Goal: Obtain resource: Download file/media

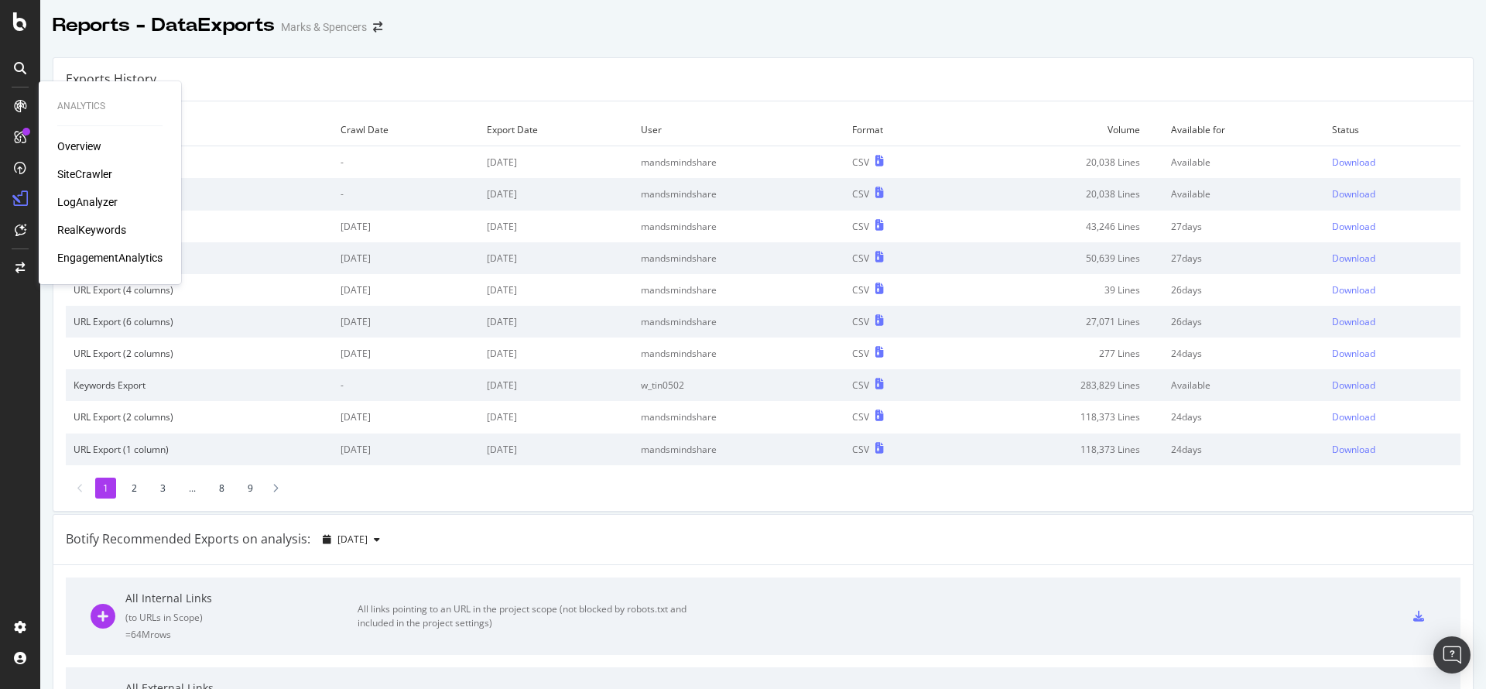
click at [86, 221] on div "Overview SiteCrawler LogAnalyzer RealKeywords EngagementAnalytics" at bounding box center [109, 202] width 105 height 127
click at [87, 225] on div "RealKeywords" at bounding box center [91, 229] width 69 height 15
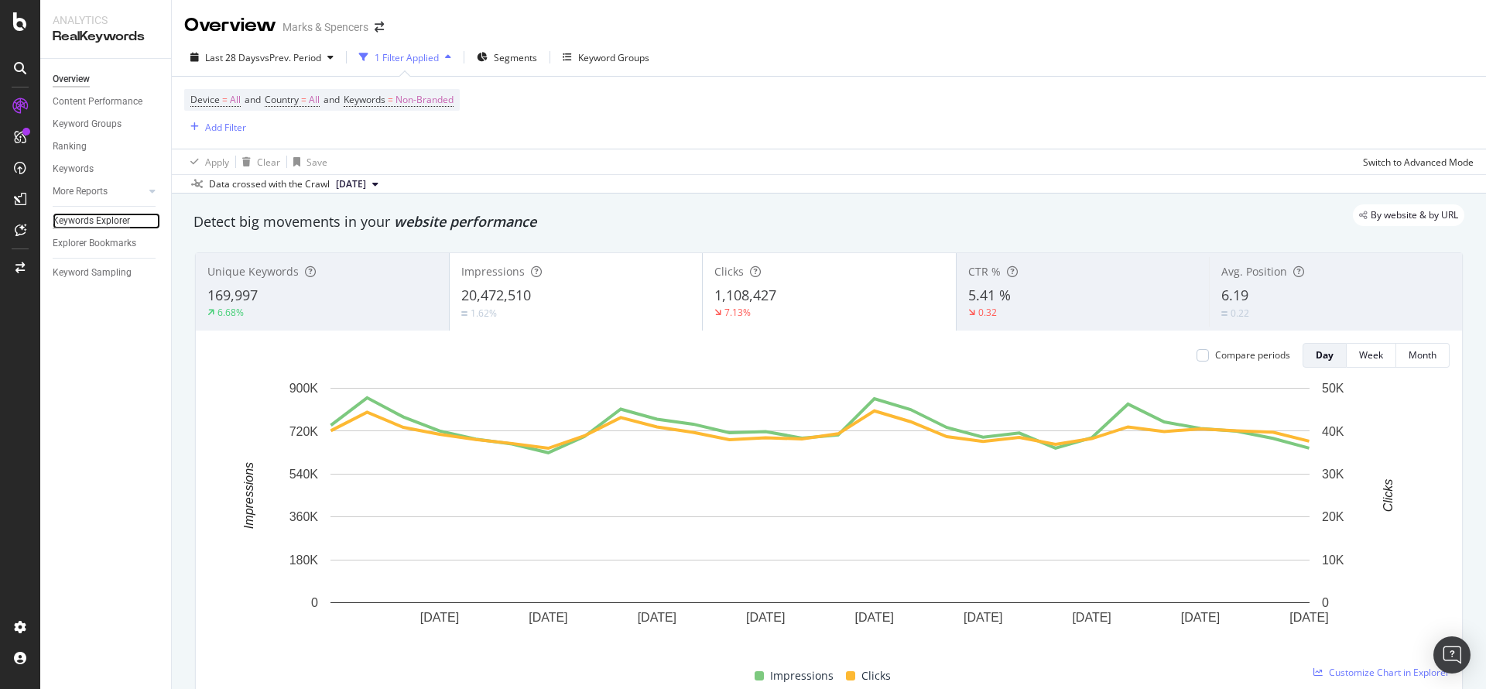
click at [87, 216] on div "Keywords Explorer" at bounding box center [91, 221] width 77 height 16
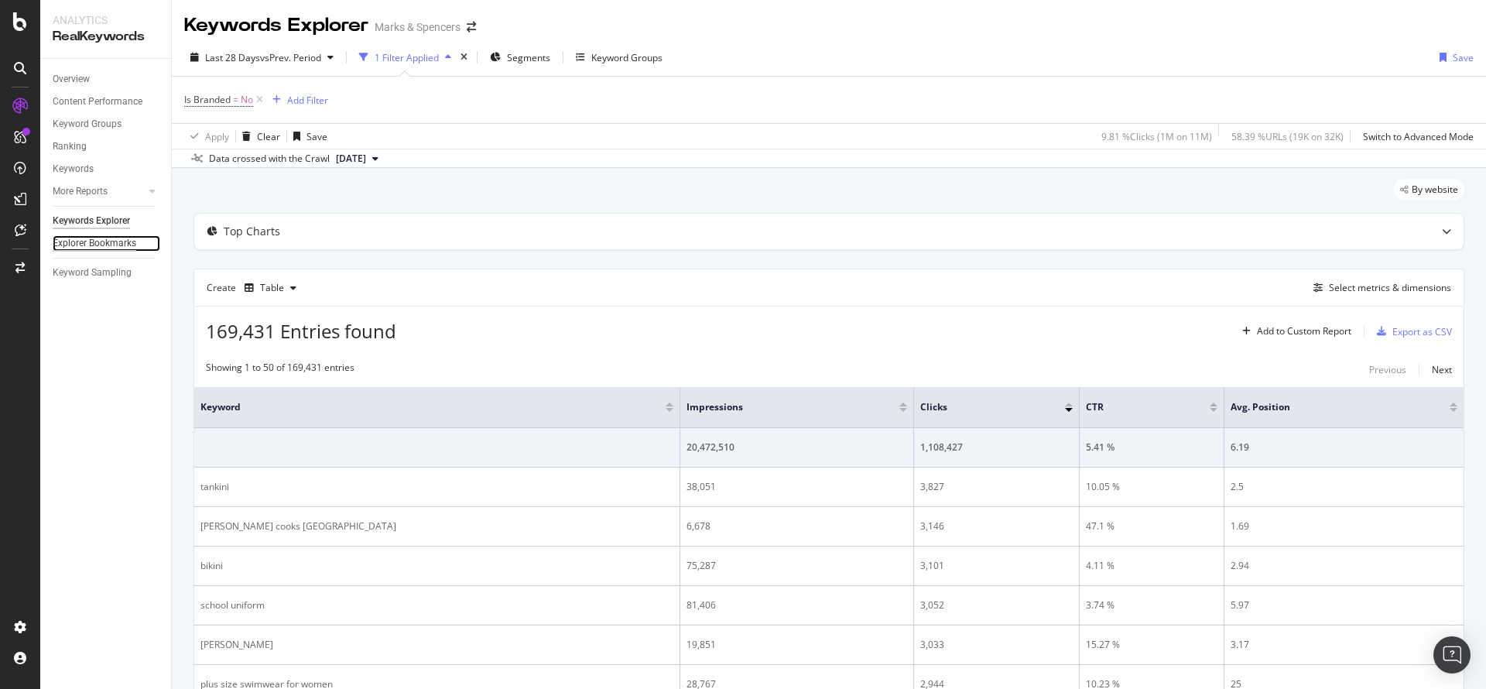
click at [111, 245] on div "Explorer Bookmarks" at bounding box center [95, 243] width 84 height 16
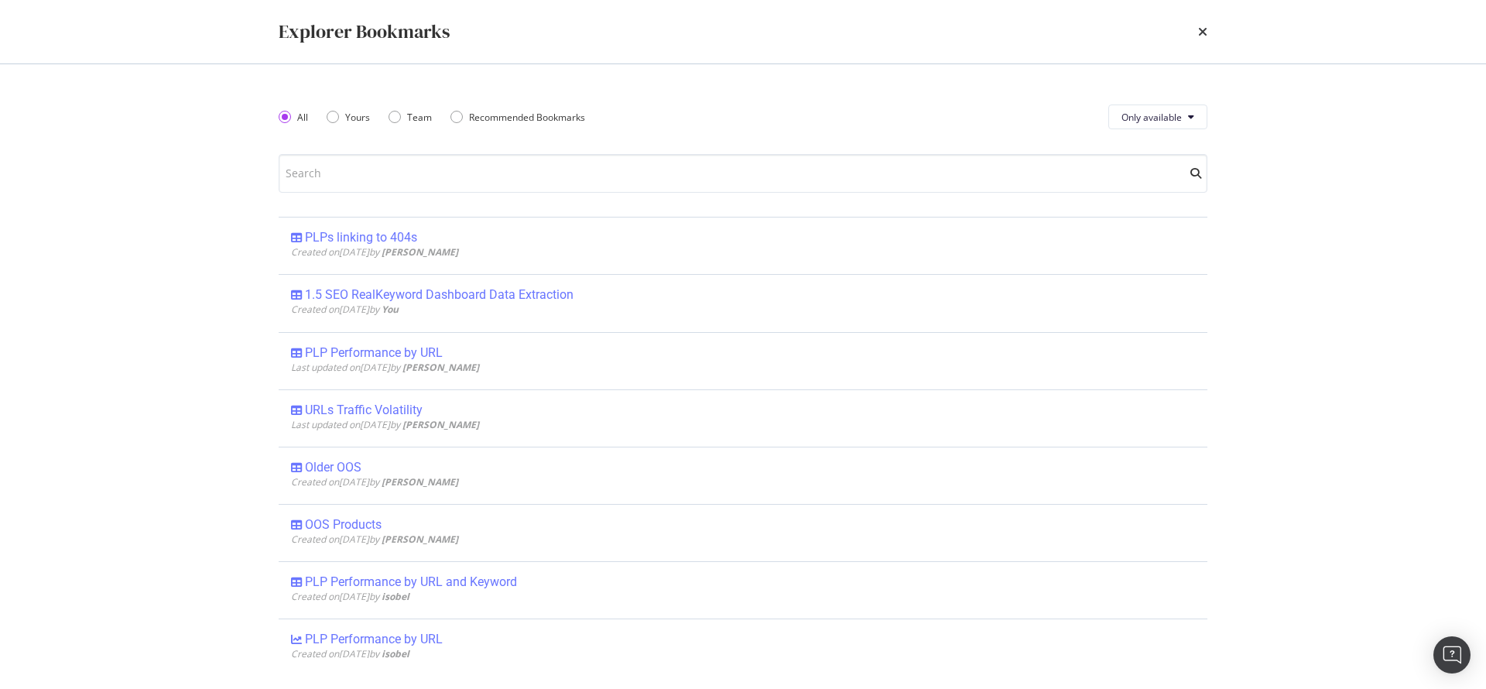
scroll to position [438, 0]
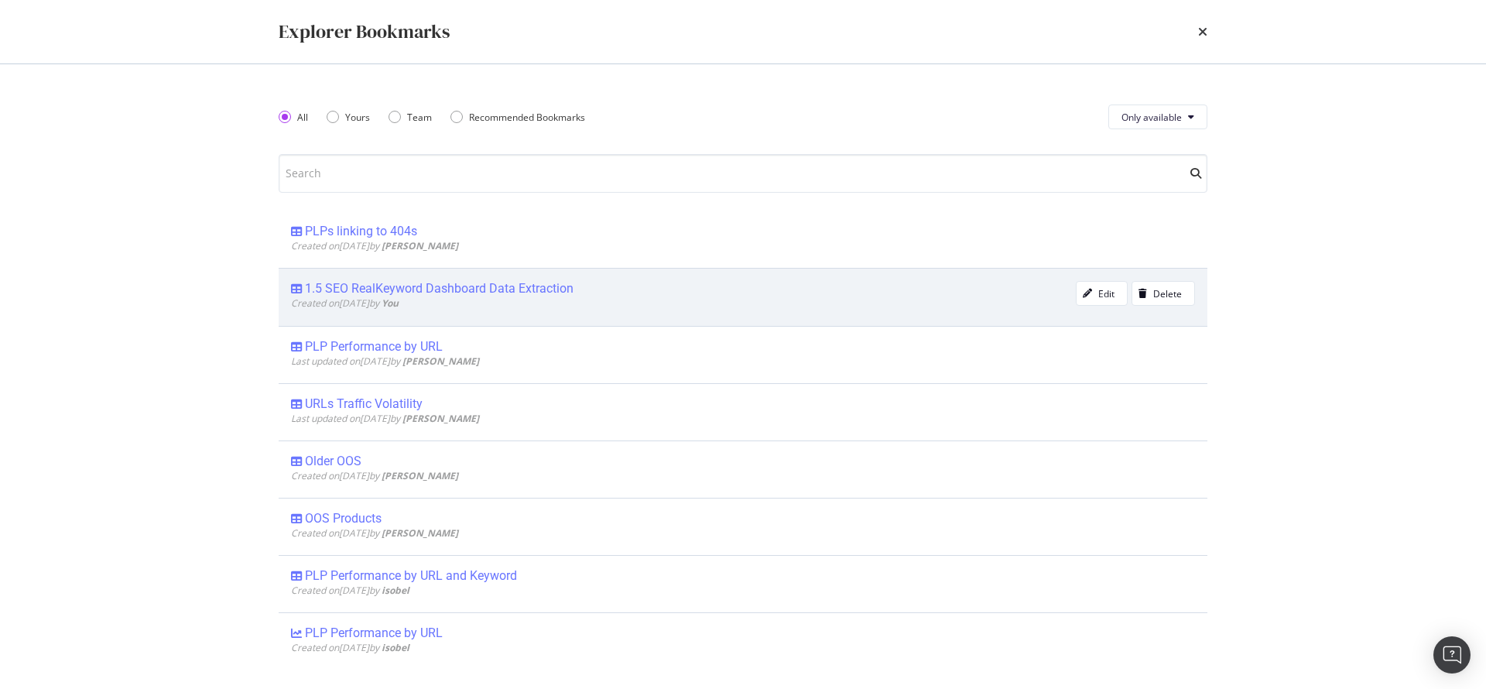
click at [540, 296] on div "Created on [DATE] by You" at bounding box center [683, 302] width 785 height 13
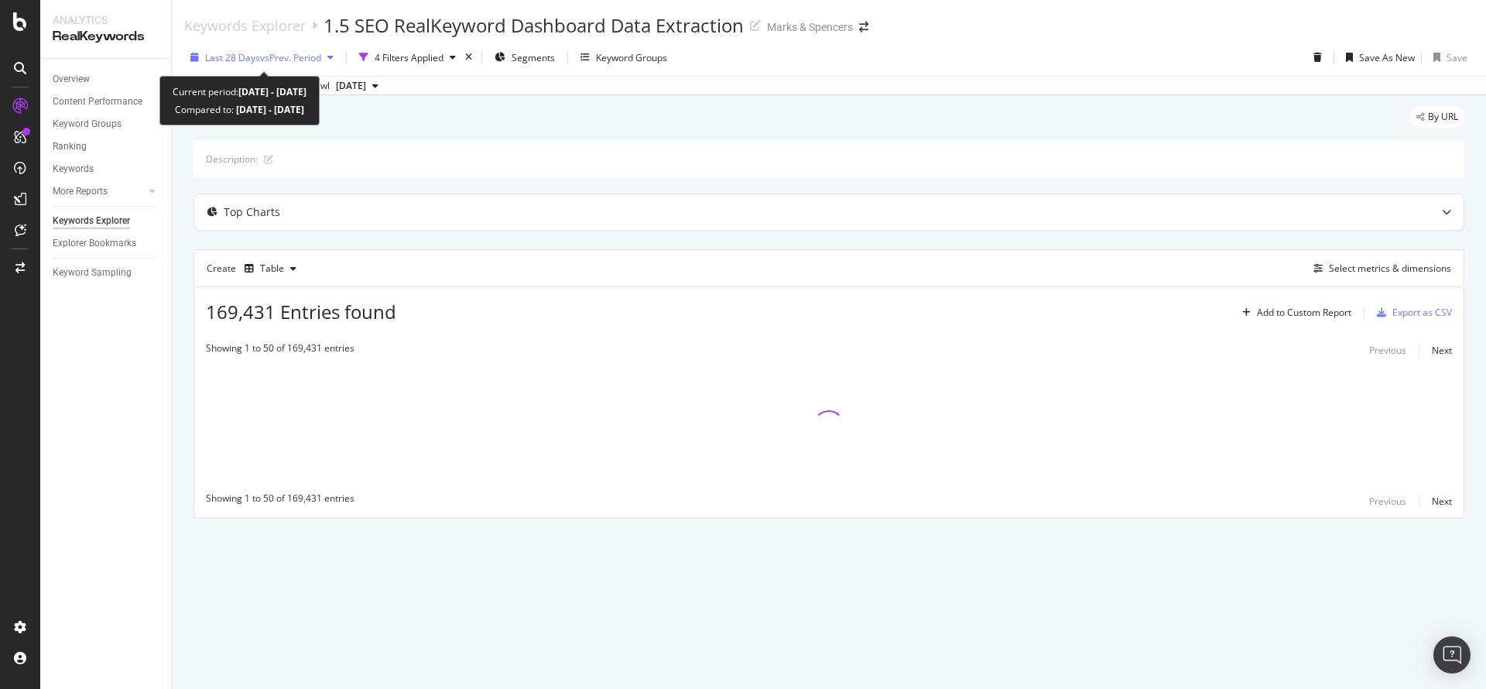
click at [320, 53] on span "vs Prev. Period" at bounding box center [290, 57] width 61 height 13
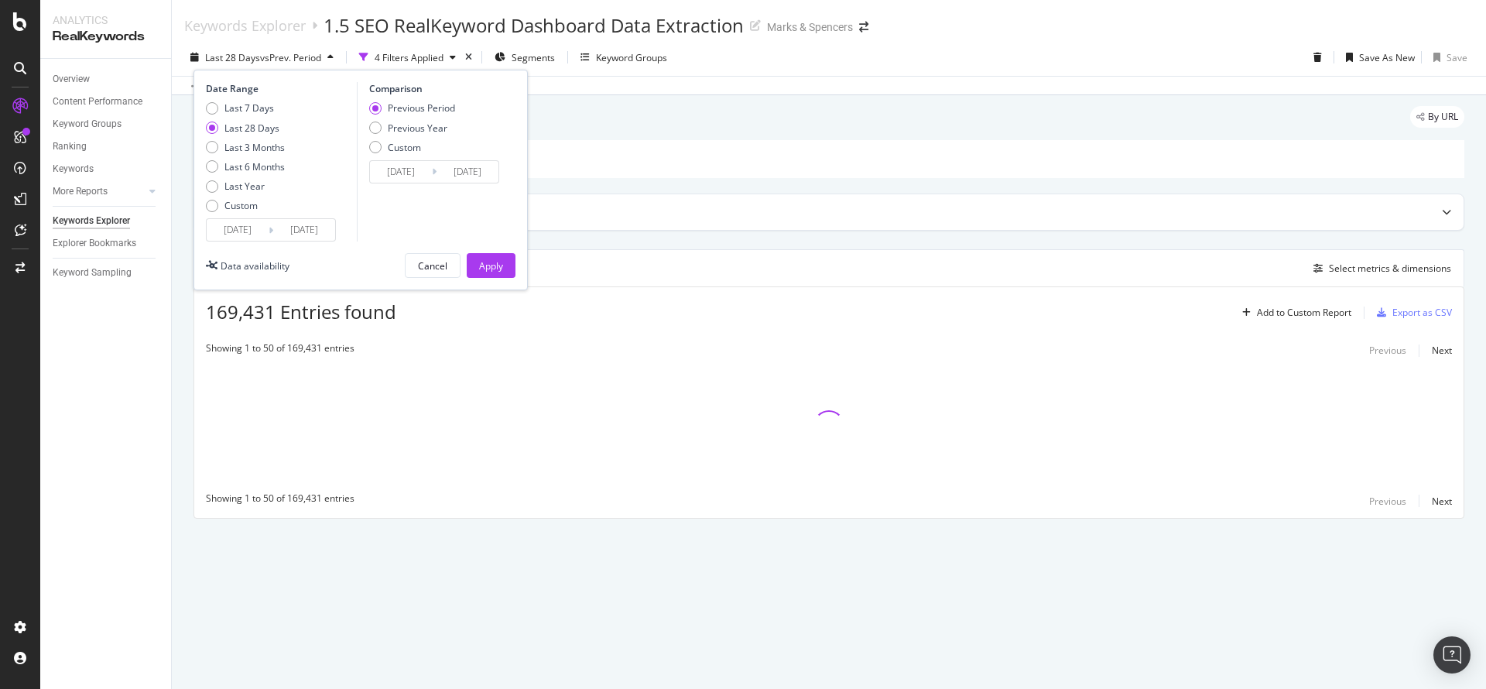
click at [252, 230] on input "[DATE]" at bounding box center [238, 230] width 62 height 22
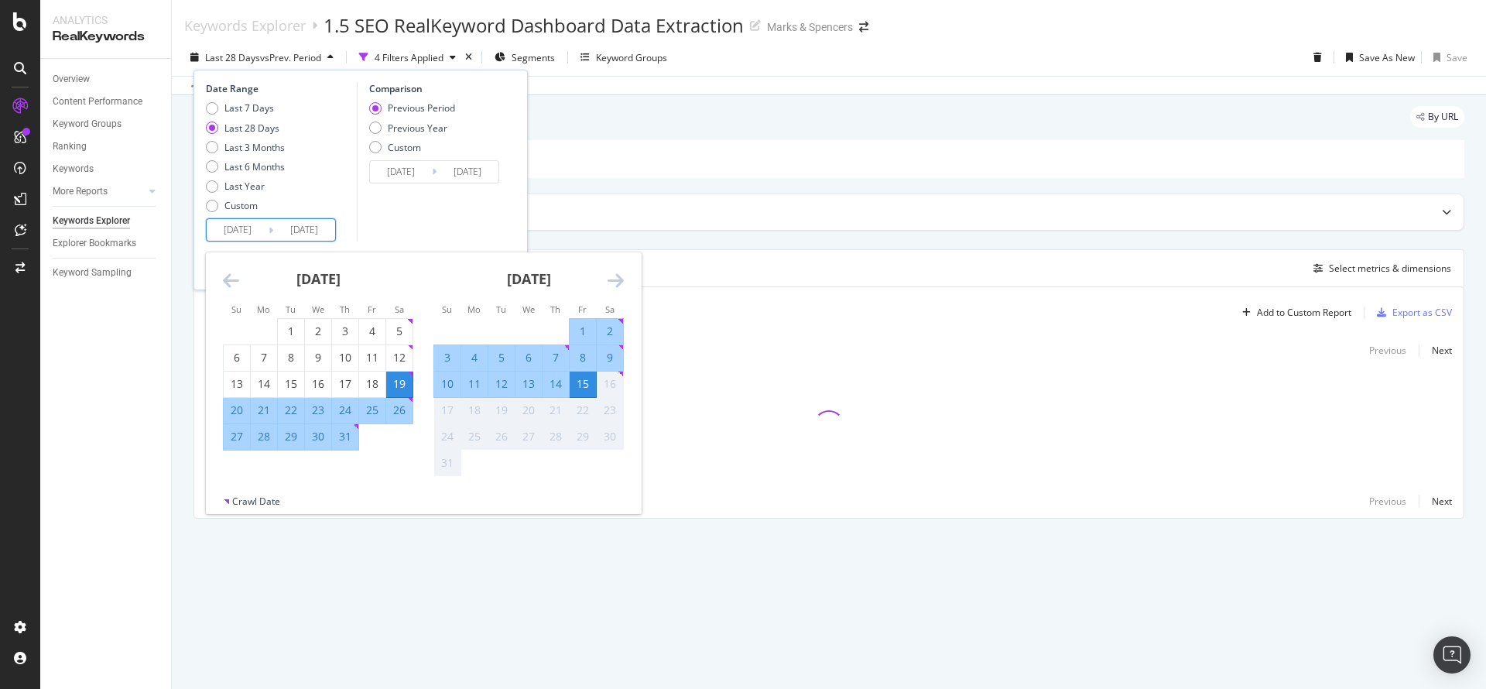
click at [584, 356] on div "8" at bounding box center [583, 357] width 26 height 15
type input "[DATE]"
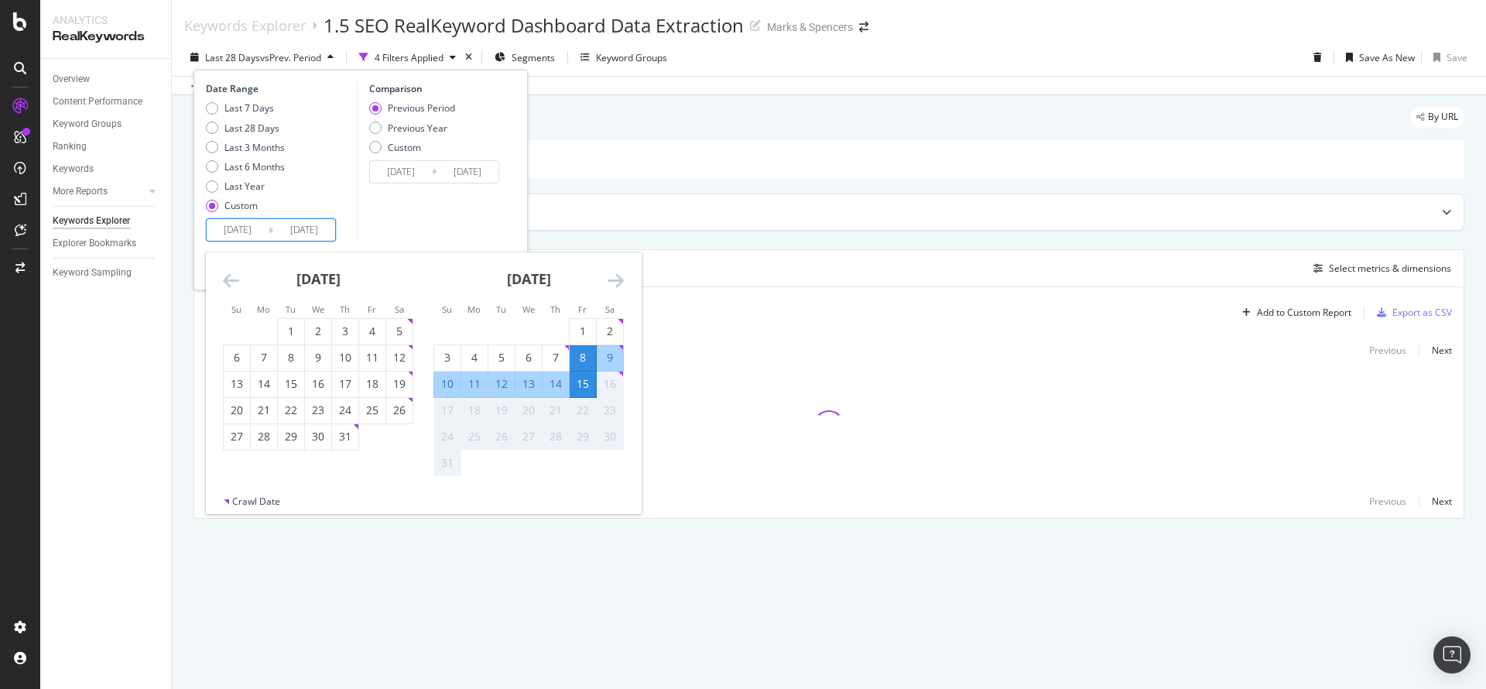
click at [432, 198] on div "Comparison Previous Period Previous Year Custom [DATE] Navigate forward to inte…" at bounding box center [430, 161] width 147 height 159
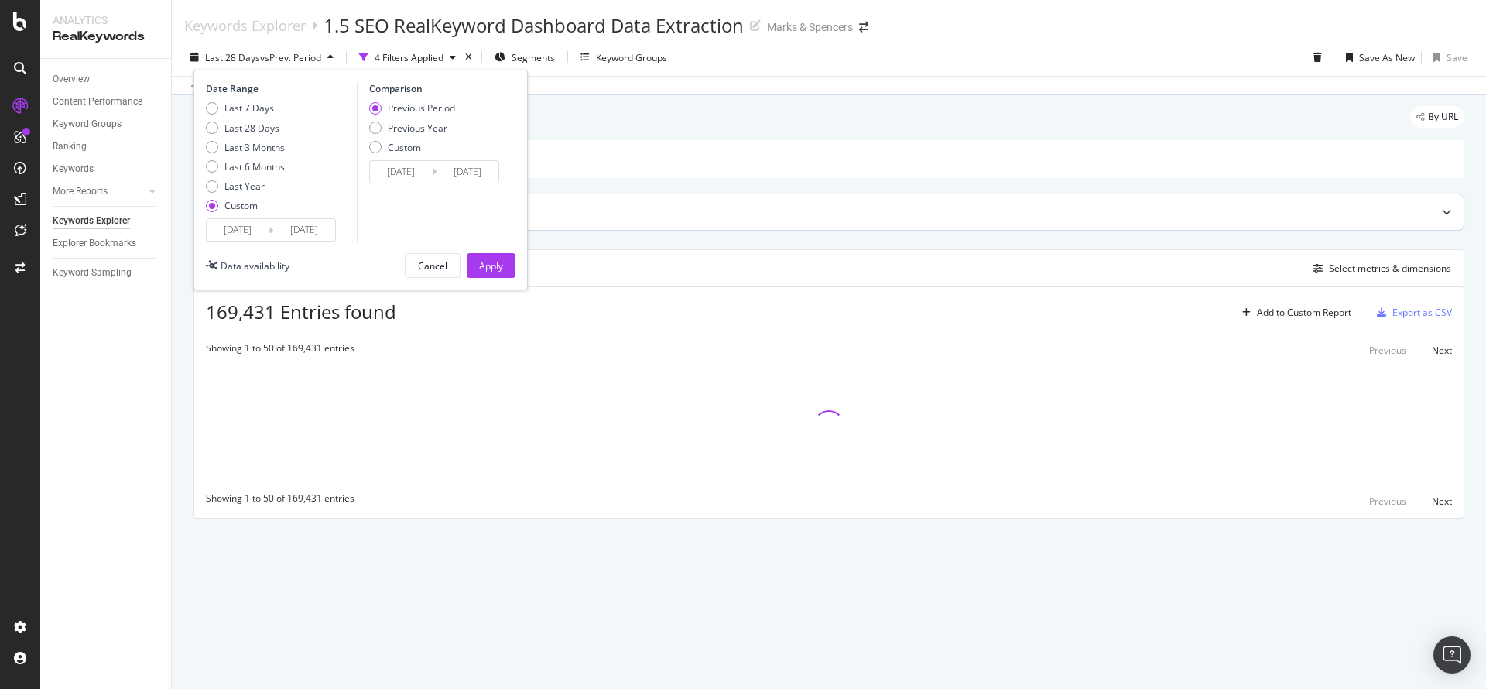
click at [495, 262] on div "Apply" at bounding box center [491, 265] width 24 height 13
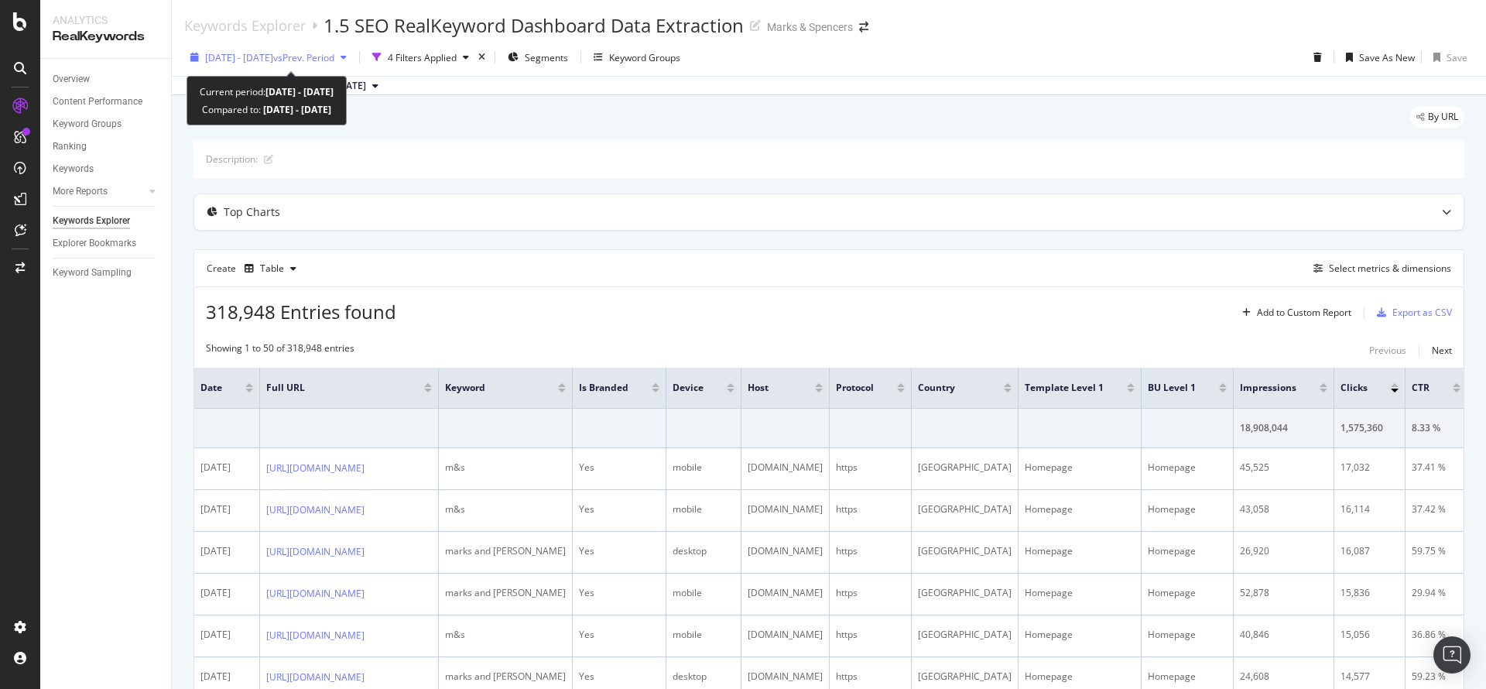
click at [273, 54] on span "[DATE] - [DATE]" at bounding box center [239, 57] width 68 height 13
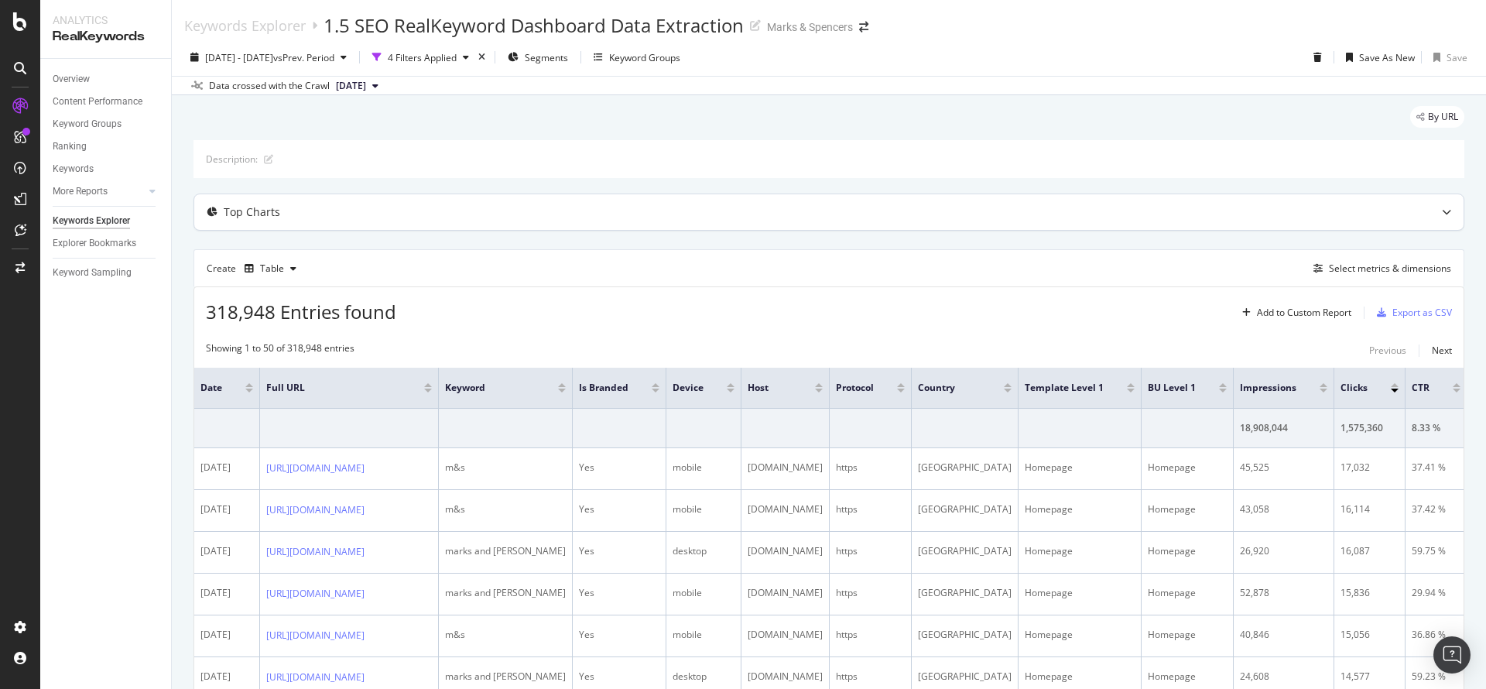
click at [663, 201] on div "Top Charts" at bounding box center [828, 212] width 1269 height 36
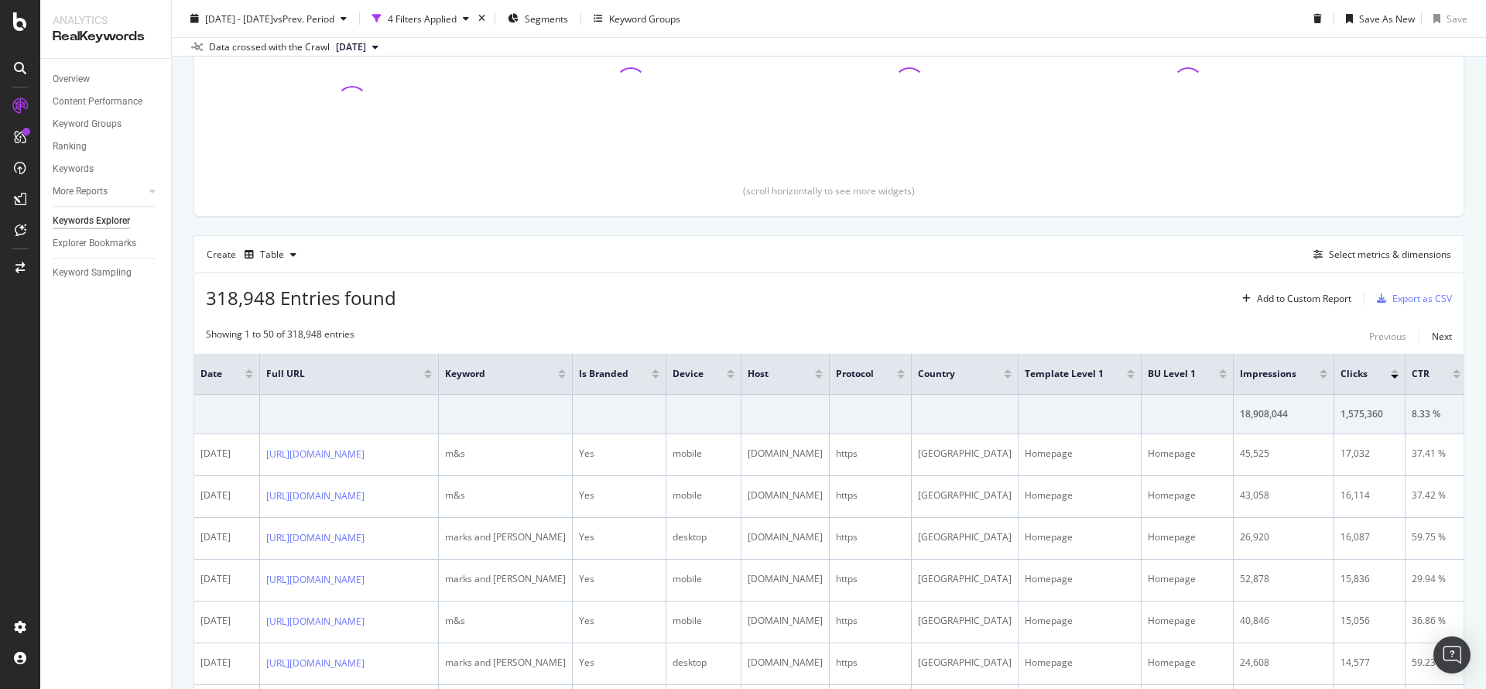
scroll to position [323, 0]
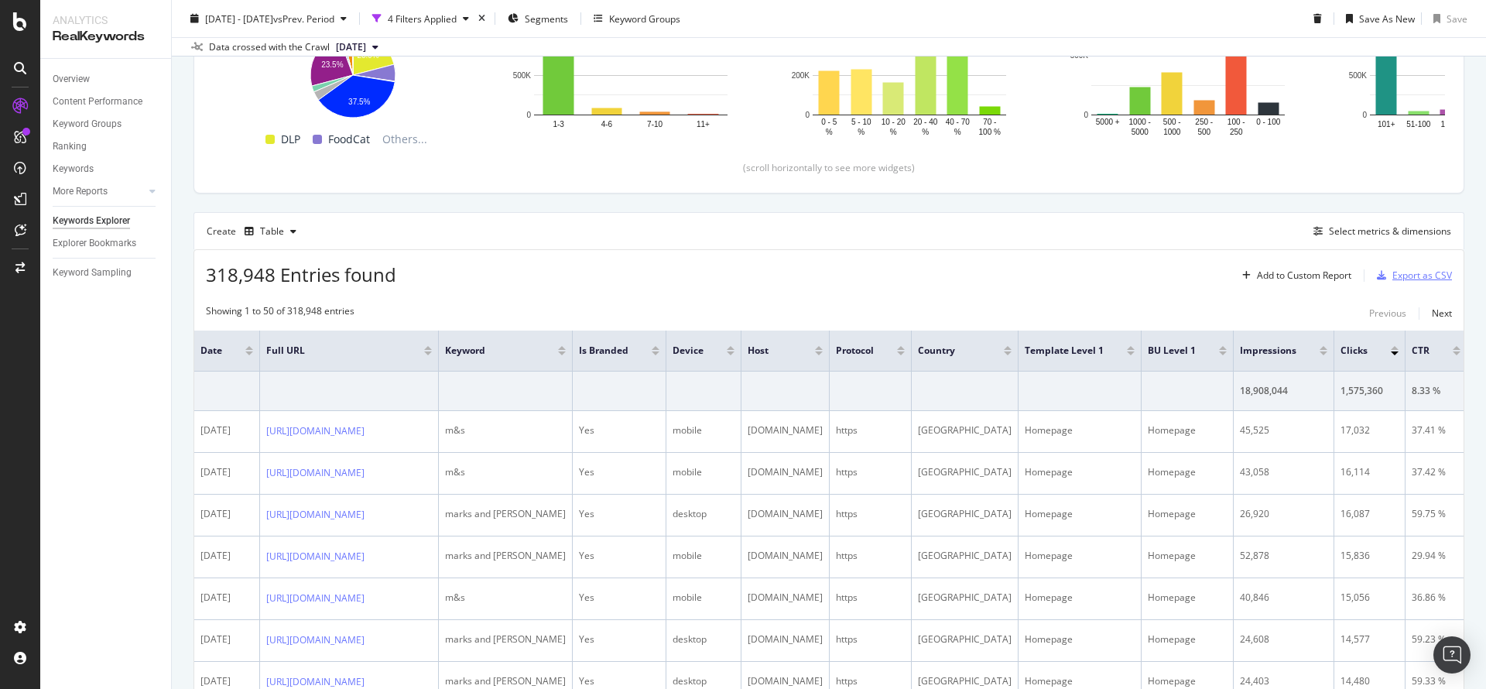
click at [1411, 278] on div "Export as CSV" at bounding box center [1422, 275] width 60 height 13
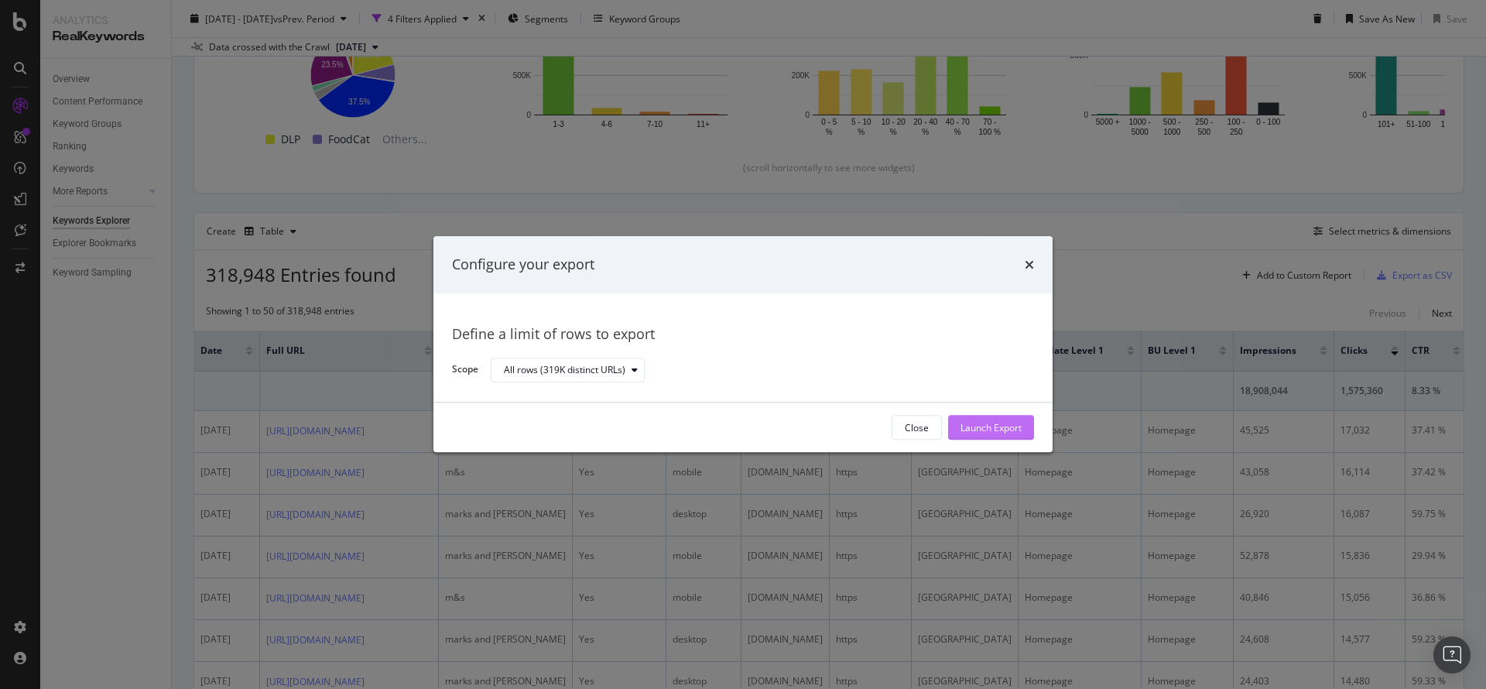
click at [987, 431] on div "Launch Export" at bounding box center [990, 427] width 61 height 13
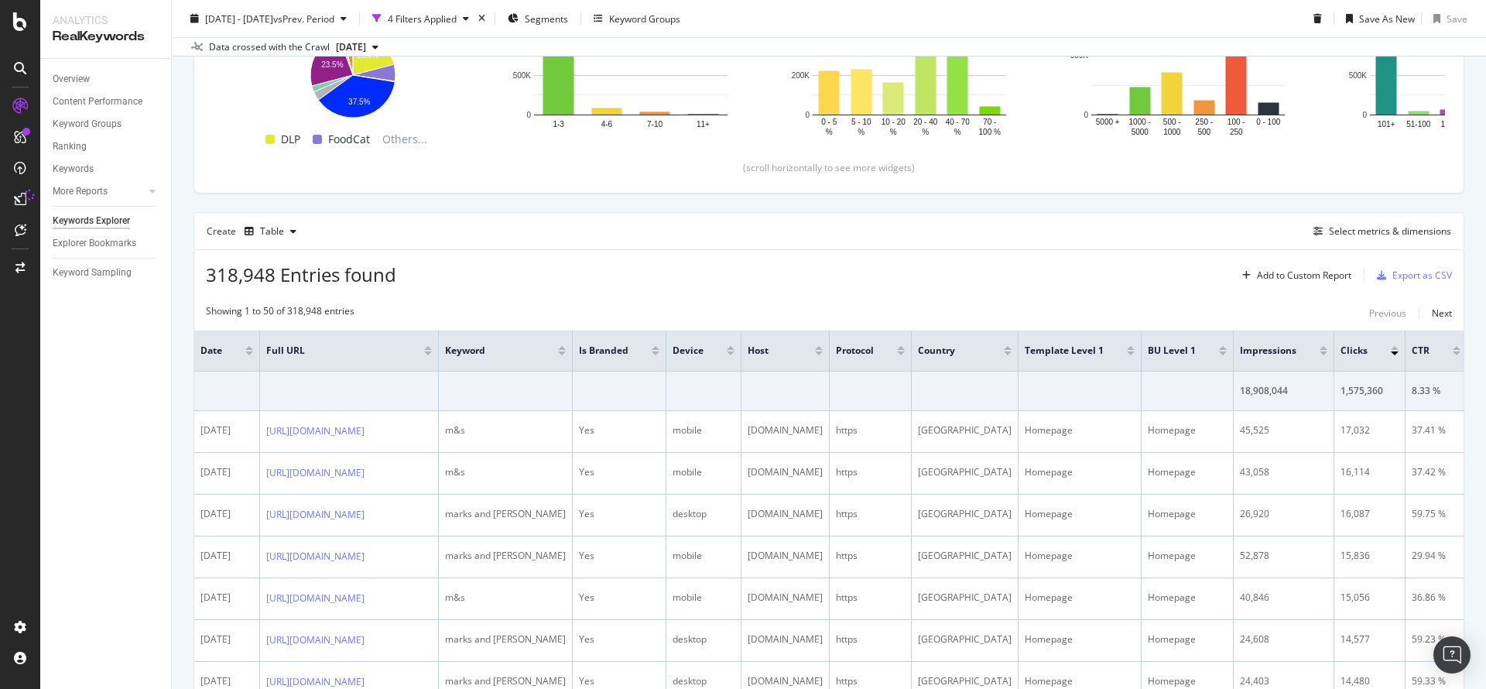
click at [367, 276] on span "318,948 Entries found" at bounding box center [301, 275] width 190 height 26
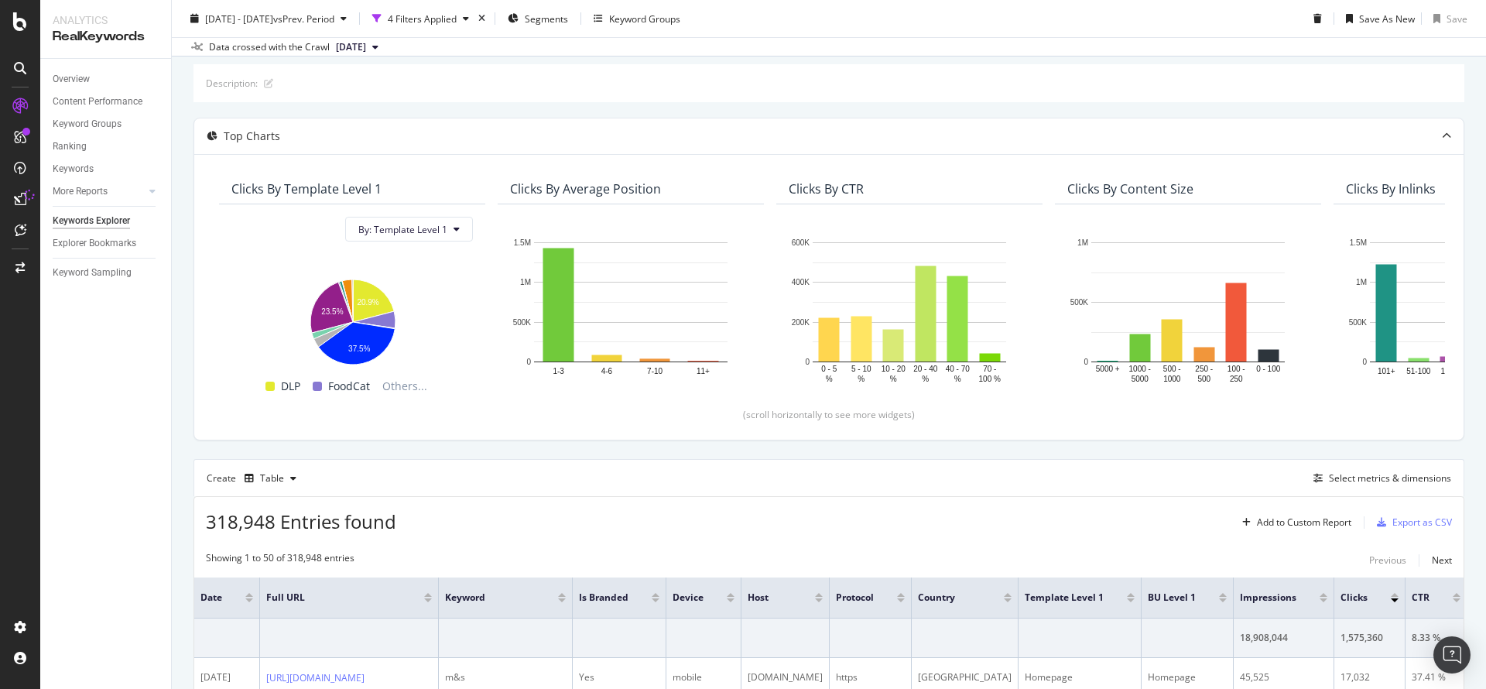
scroll to position [0, 0]
